Goal: Navigation & Orientation: Find specific page/section

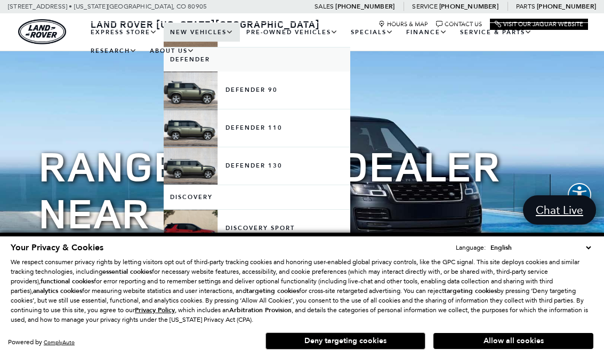
scroll to position [195, 0]
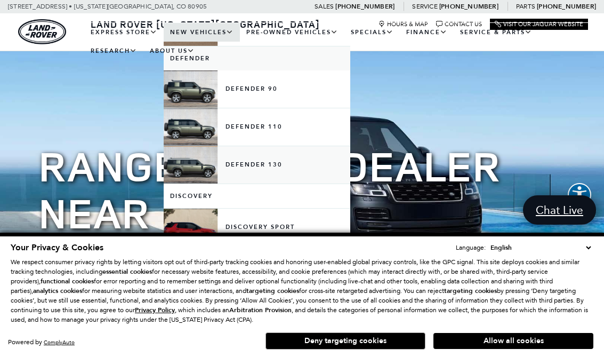
click at [260, 174] on link "Defender 130" at bounding box center [257, 164] width 187 height 37
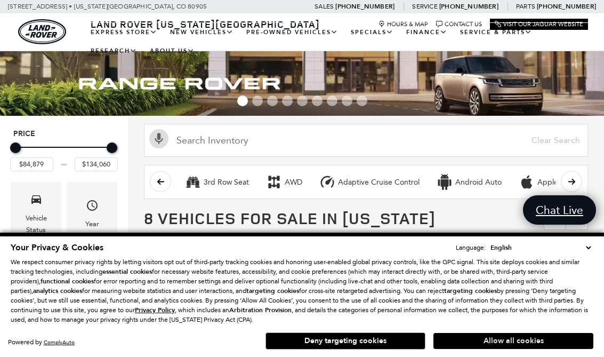
click at [504, 344] on button "Allow all cookies" at bounding box center [514, 341] width 160 height 16
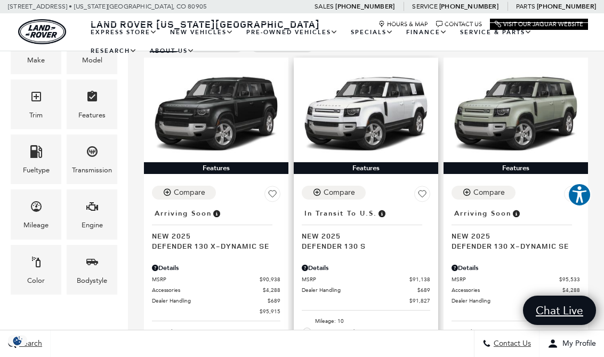
scroll to position [226, 0]
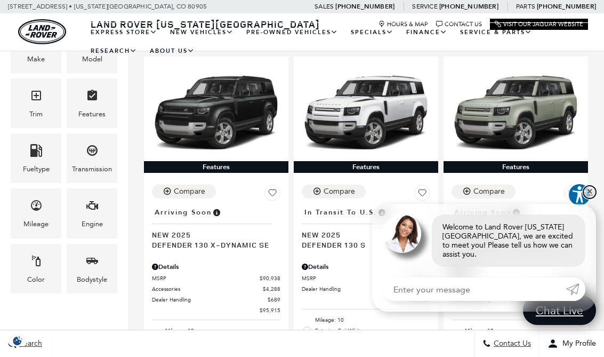
click at [588, 198] on link "✕" at bounding box center [589, 192] width 13 height 13
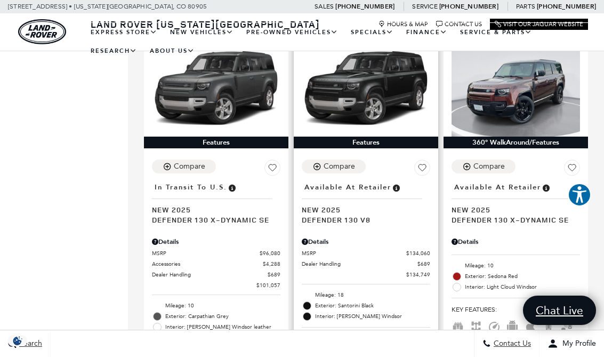
scroll to position [644, 0]
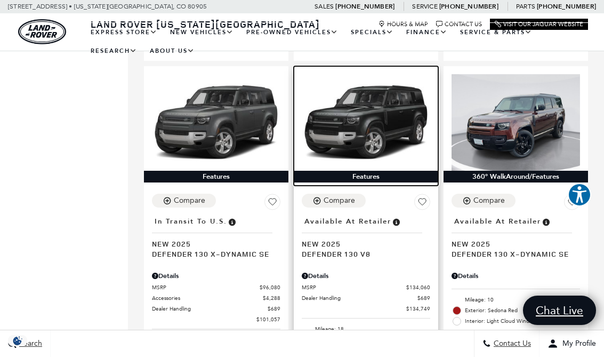
click at [384, 145] on img at bounding box center [366, 122] width 129 height 97
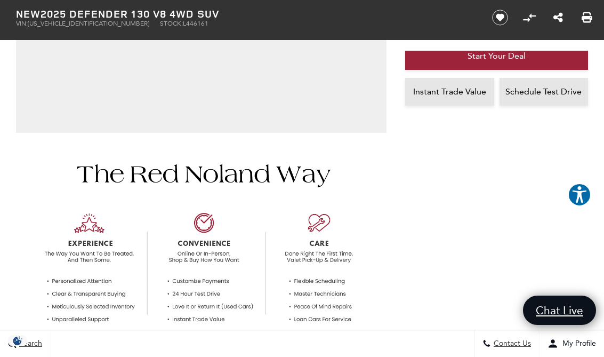
scroll to position [338, 0]
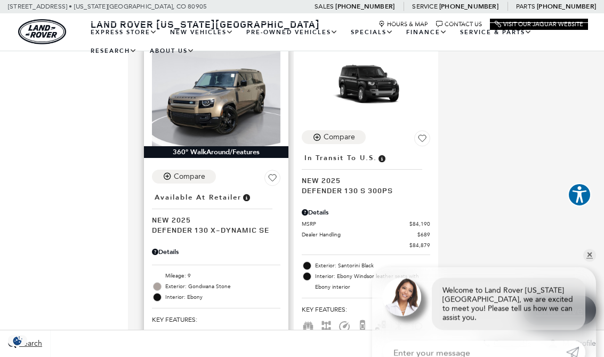
scroll to position [1091, 0]
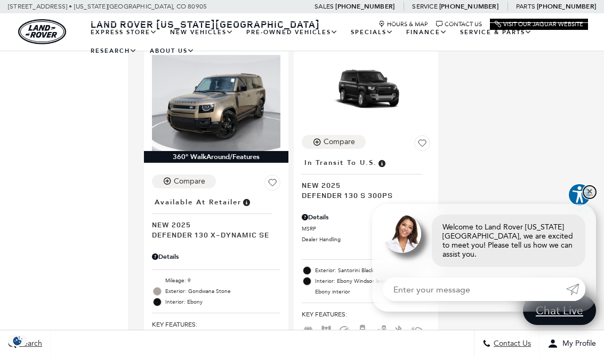
click at [589, 198] on link "✕" at bounding box center [589, 192] width 13 height 13
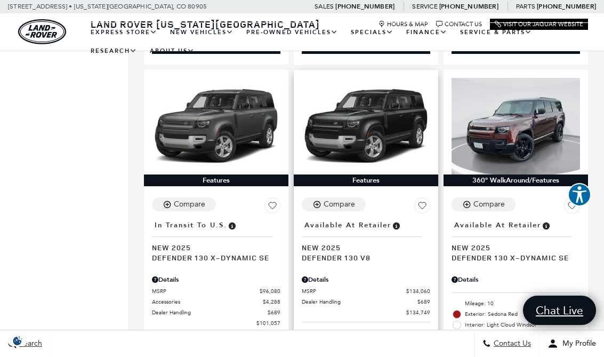
scroll to position [633, 0]
